Goal: Find contact information

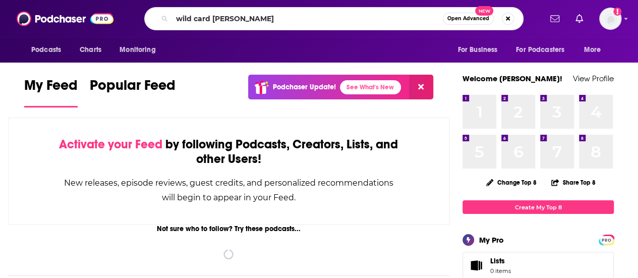
type input "wild card [PERSON_NAME]"
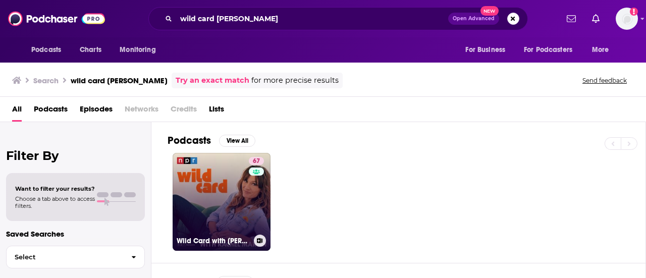
click at [202, 204] on link "67 Wild Card with [PERSON_NAME]" at bounding box center [222, 202] width 98 height 98
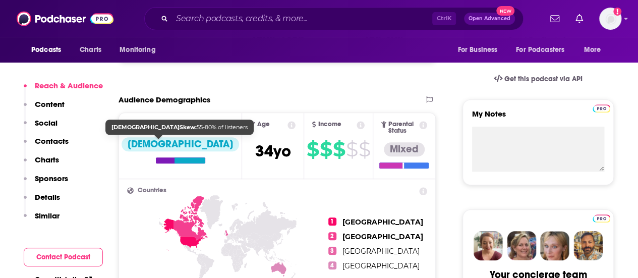
scroll to position [308, 0]
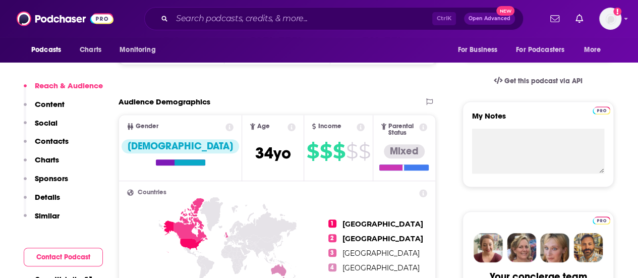
click at [59, 136] on p "Contacts" at bounding box center [52, 141] width 34 height 10
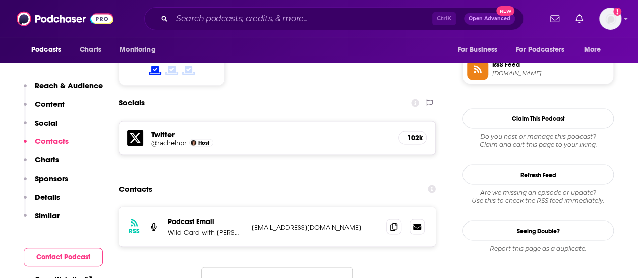
scroll to position [833, 0]
click at [394, 222] on icon at bounding box center [394, 226] width 7 height 8
click at [286, 27] on div "Ctrl K Open Advanced New" at bounding box center [334, 18] width 380 height 23
click at [280, 23] on input "Search podcasts, credits, & more..." at bounding box center [302, 19] width 260 height 16
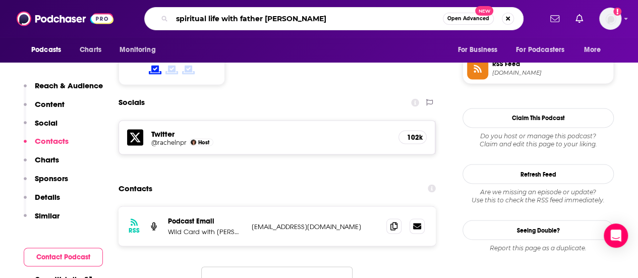
type input "spiritual life with father [PERSON_NAME]"
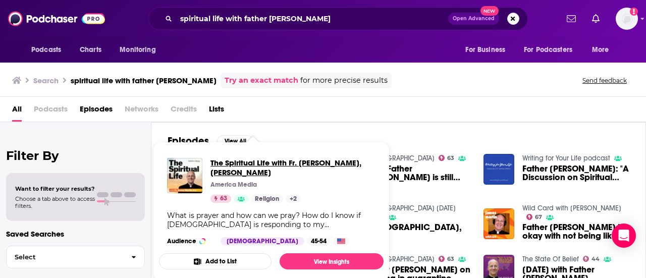
click at [234, 160] on span "The Spiritual Life with Fr. [PERSON_NAME], [PERSON_NAME]" at bounding box center [292, 167] width 165 height 19
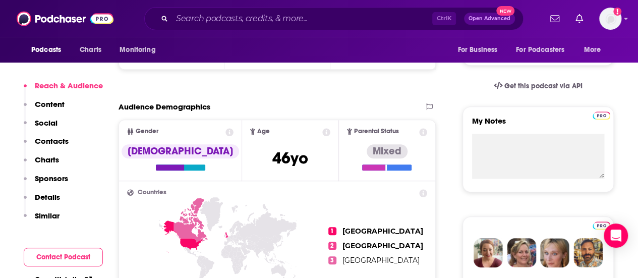
click at [60, 139] on p "Contacts" at bounding box center [52, 141] width 34 height 10
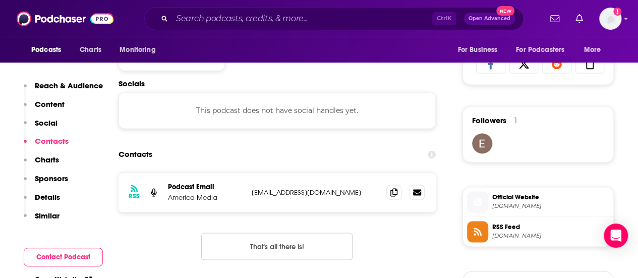
scroll to position [675, 0]
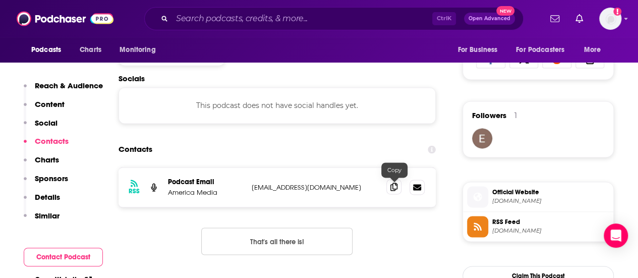
click at [398, 186] on icon at bounding box center [394, 187] width 7 height 8
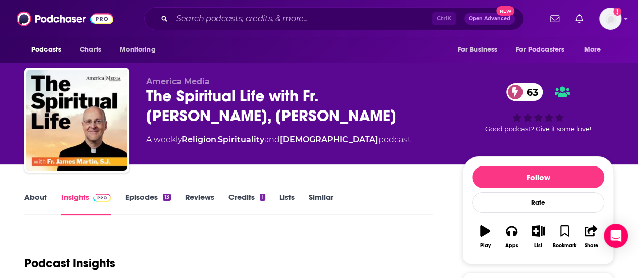
scroll to position [0, 0]
